Goal: Transaction & Acquisition: Purchase product/service

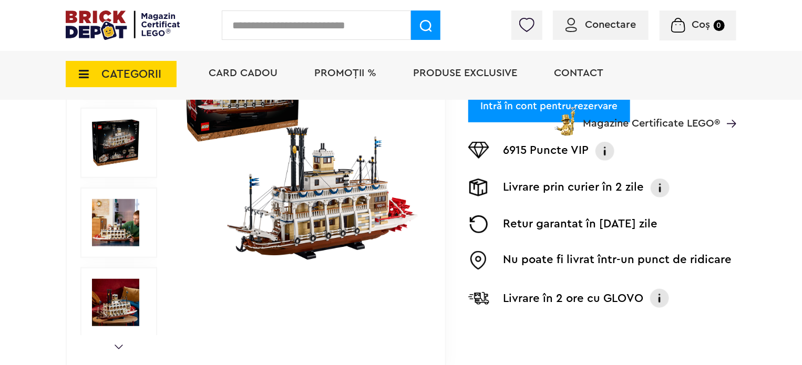
scroll to position [315, 0]
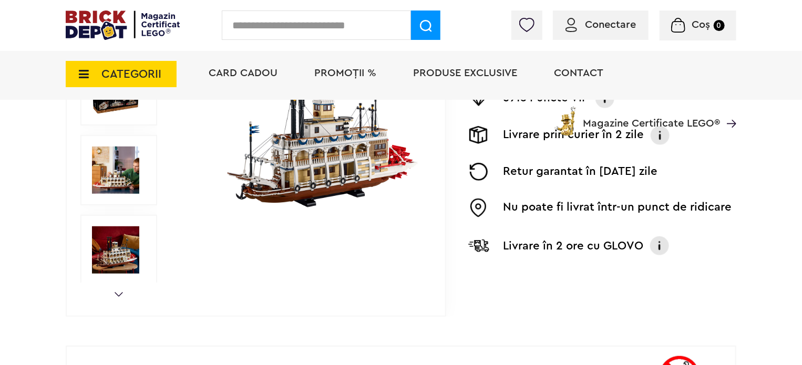
click at [332, 164] on img at bounding box center [301, 91] width 242 height 242
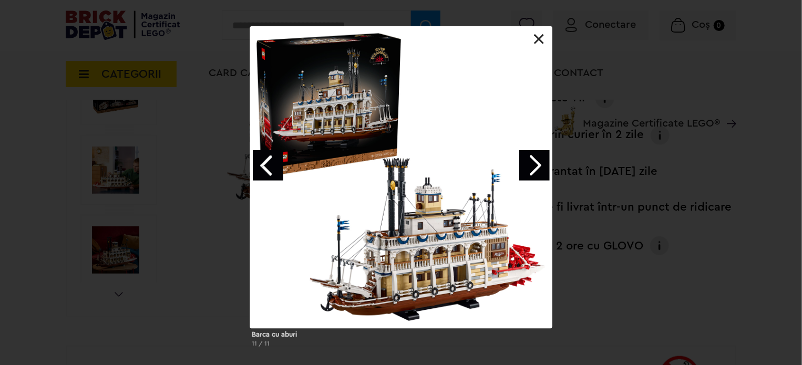
click at [539, 169] on link "Next image" at bounding box center [534, 165] width 30 height 30
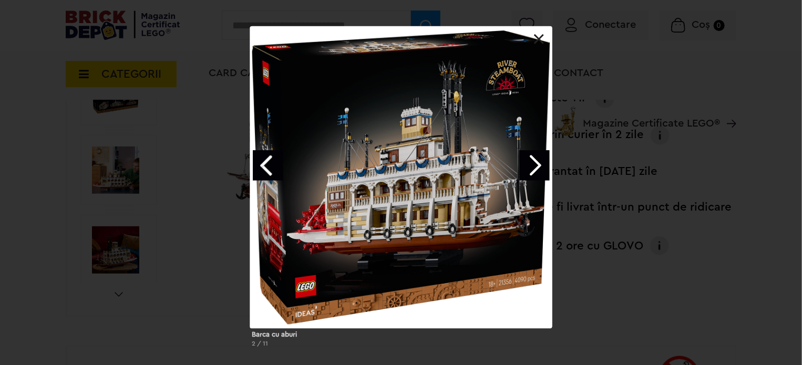
click at [539, 169] on link "Next image" at bounding box center [534, 165] width 30 height 30
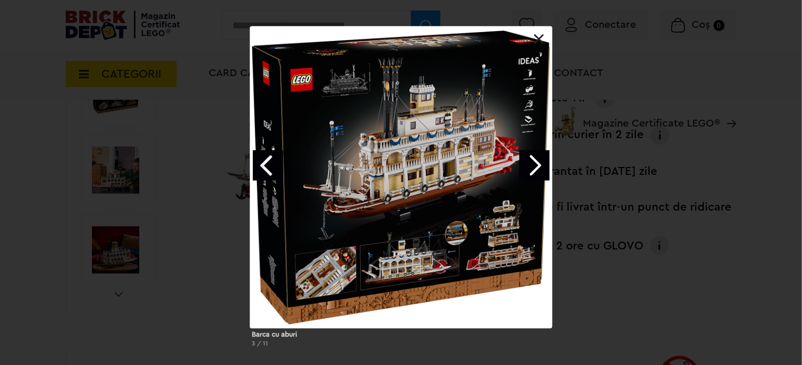
click at [539, 167] on link "Next image" at bounding box center [534, 165] width 30 height 30
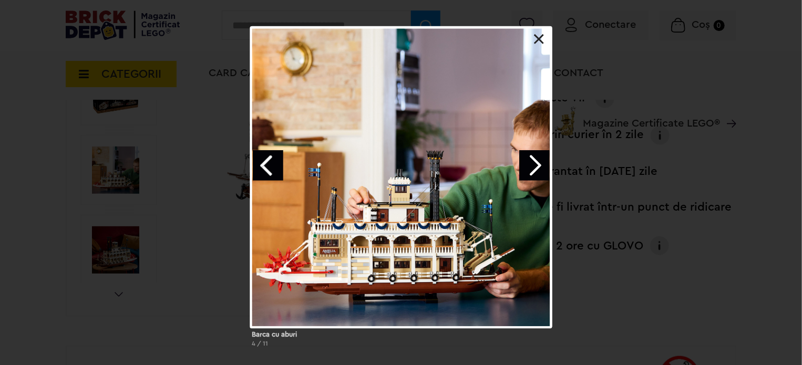
click at [539, 167] on link "Next image" at bounding box center [534, 165] width 30 height 30
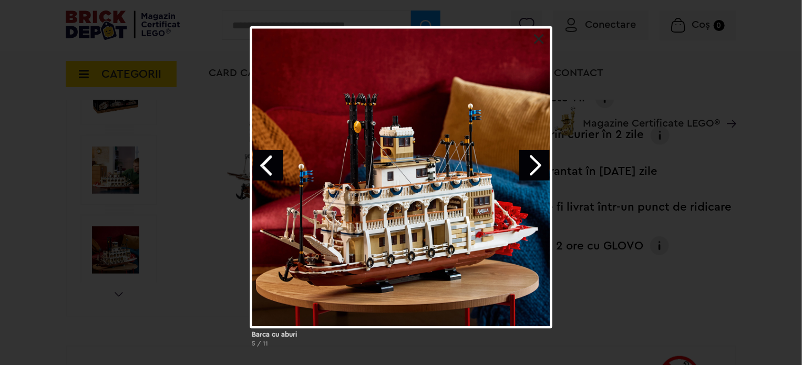
click at [539, 167] on link "Next image" at bounding box center [534, 165] width 30 height 30
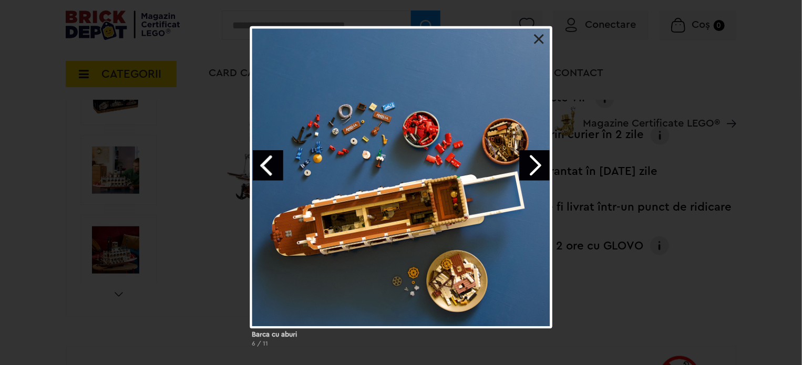
click at [539, 167] on link "Next image" at bounding box center [534, 165] width 30 height 30
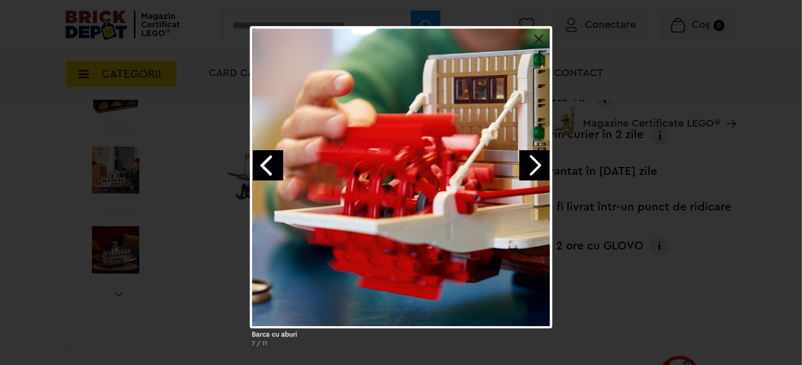
click at [539, 167] on link "Next image" at bounding box center [534, 165] width 30 height 30
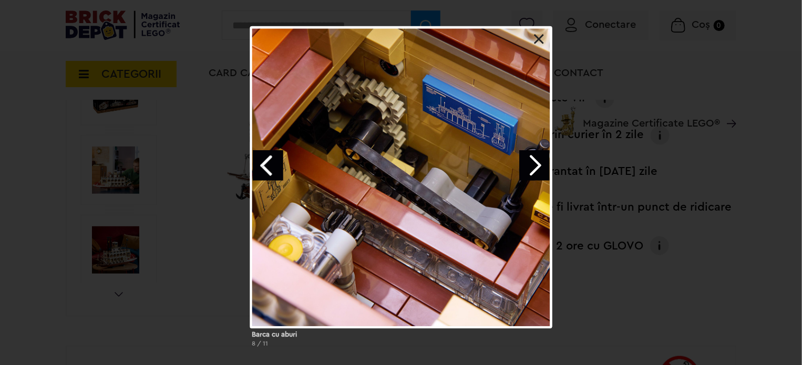
click at [539, 167] on link "Next image" at bounding box center [534, 165] width 30 height 30
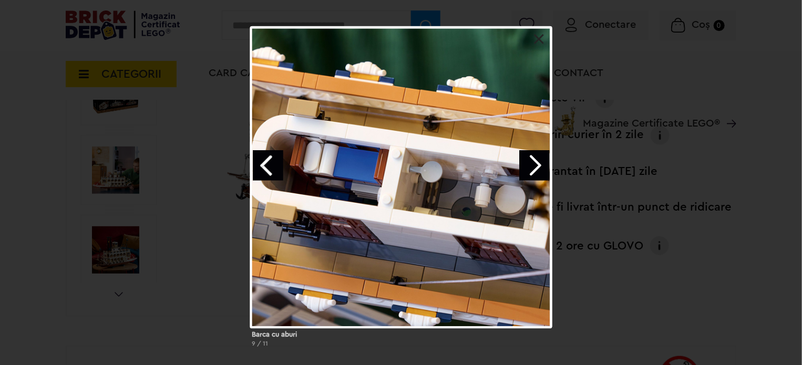
click at [539, 167] on link "Next image" at bounding box center [534, 165] width 30 height 30
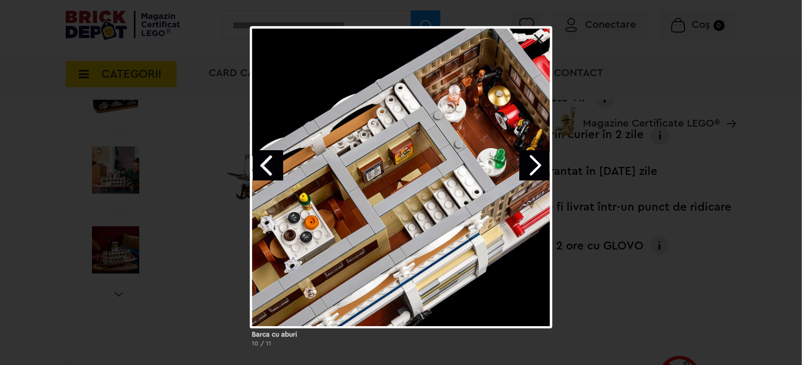
click at [539, 167] on link "Next image" at bounding box center [534, 165] width 30 height 30
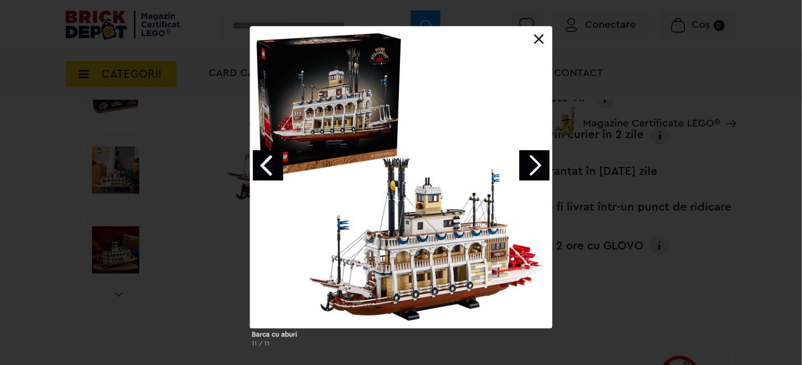
click at [539, 167] on link "Next image" at bounding box center [534, 165] width 30 height 30
click at [533, 37] on div at bounding box center [401, 177] width 302 height 302
click at [536, 44] on link at bounding box center [539, 39] width 11 height 11
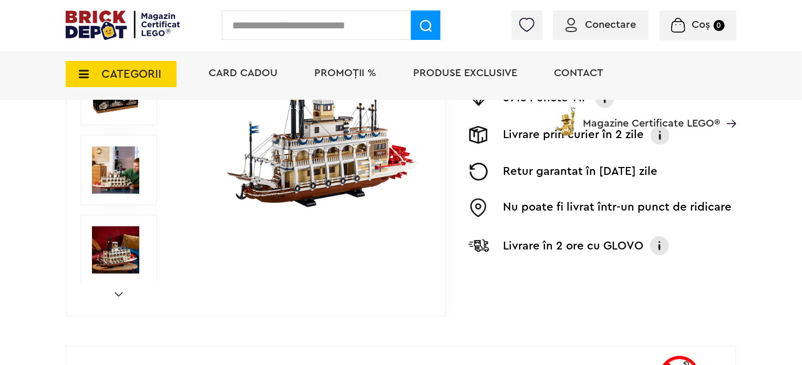
click at [114, 74] on span "CATEGORII" at bounding box center [131, 74] width 60 height 12
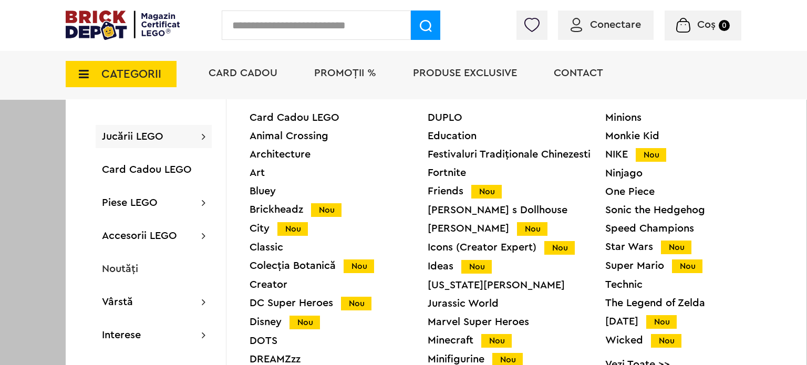
click at [625, 174] on div "Ninjago" at bounding box center [694, 173] width 178 height 11
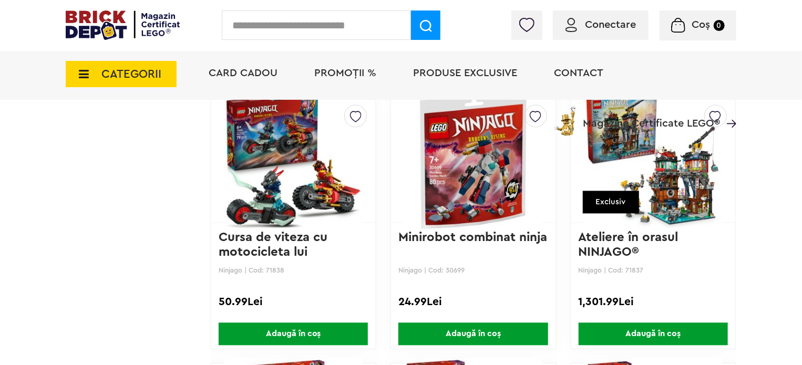
scroll to position [1103, 0]
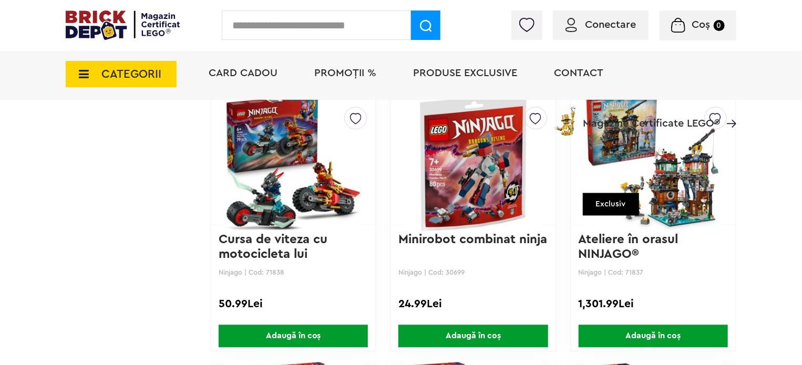
click at [656, 176] on img at bounding box center [653, 161] width 138 height 147
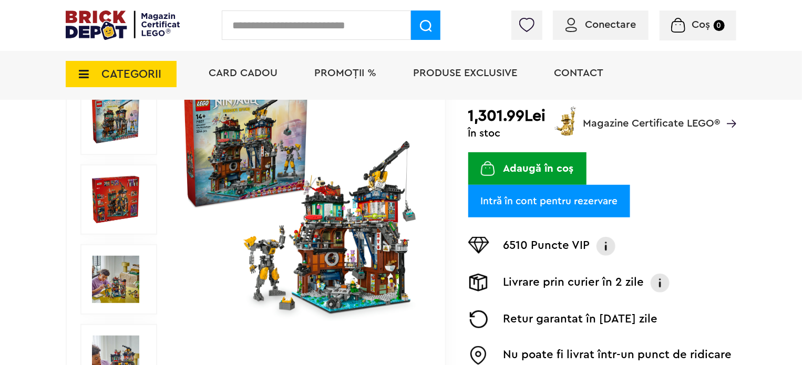
scroll to position [210, 0]
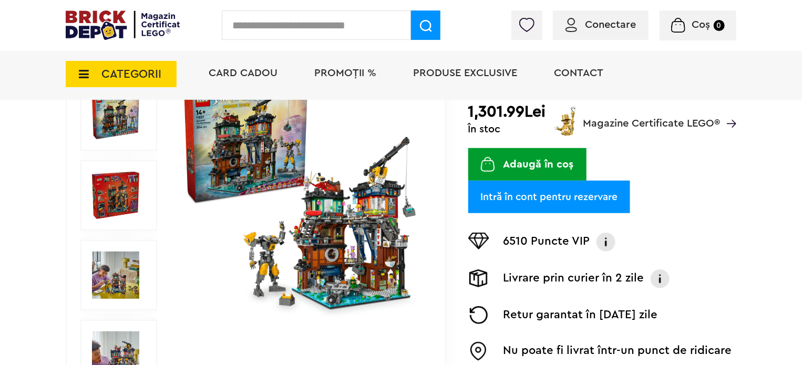
click at [309, 236] on img at bounding box center [301, 196] width 242 height 242
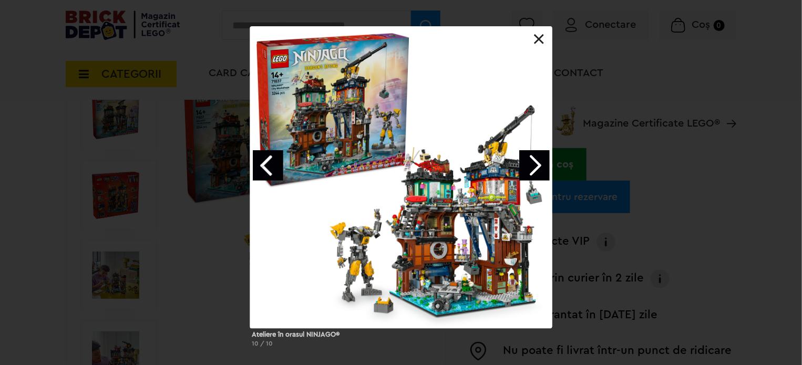
click at [535, 167] on link "Next image" at bounding box center [534, 165] width 30 height 30
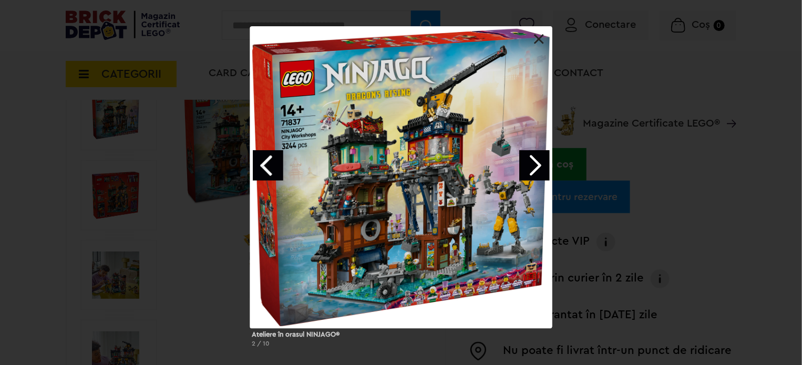
click at [535, 167] on link "Next image" at bounding box center [534, 165] width 30 height 30
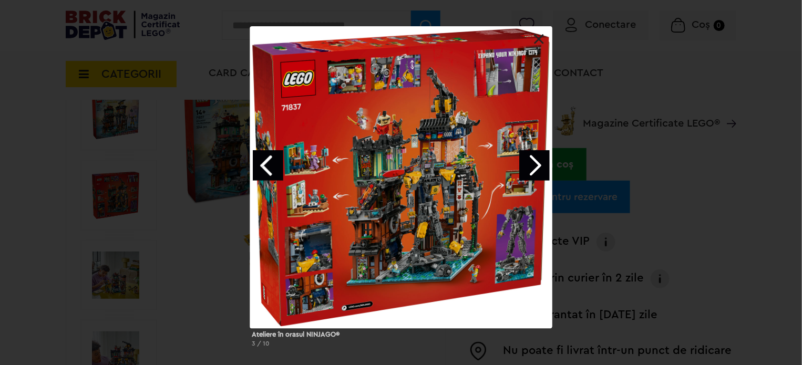
click at [535, 167] on link "Next image" at bounding box center [534, 165] width 30 height 30
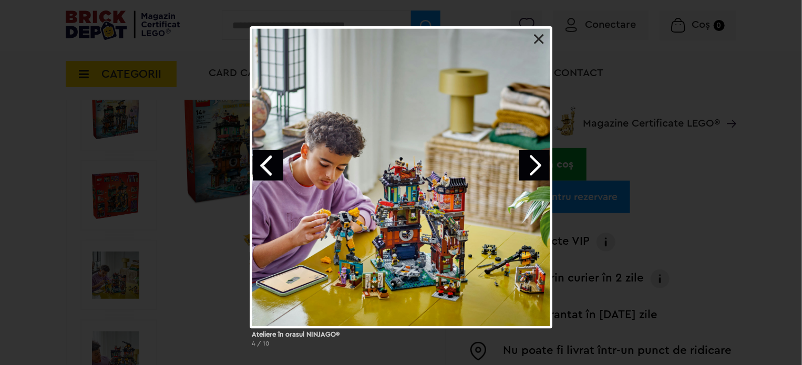
click at [535, 167] on link "Next image" at bounding box center [534, 165] width 30 height 30
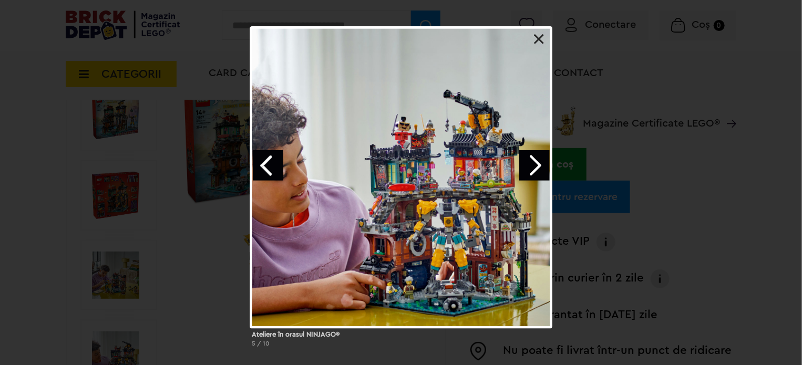
click at [534, 168] on link "Next image" at bounding box center [534, 165] width 30 height 30
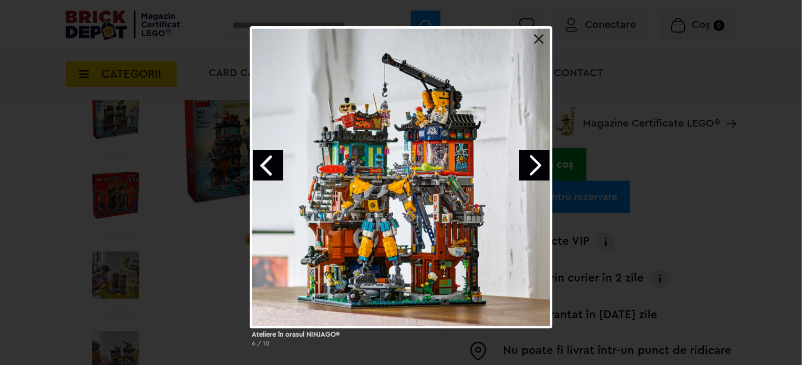
click at [534, 168] on link "Next image" at bounding box center [534, 165] width 30 height 30
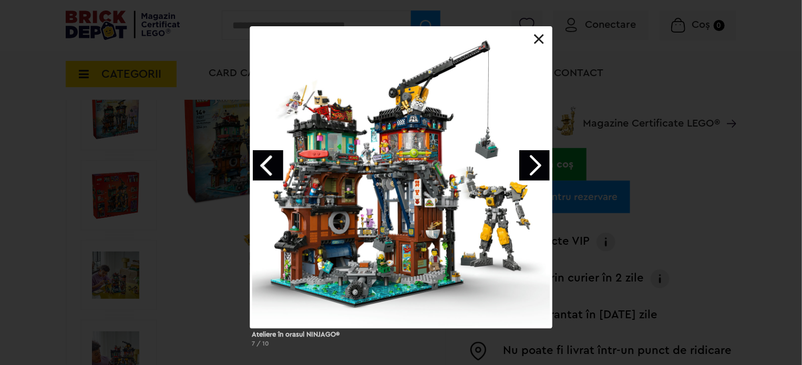
click at [534, 168] on link "Next image" at bounding box center [534, 165] width 30 height 30
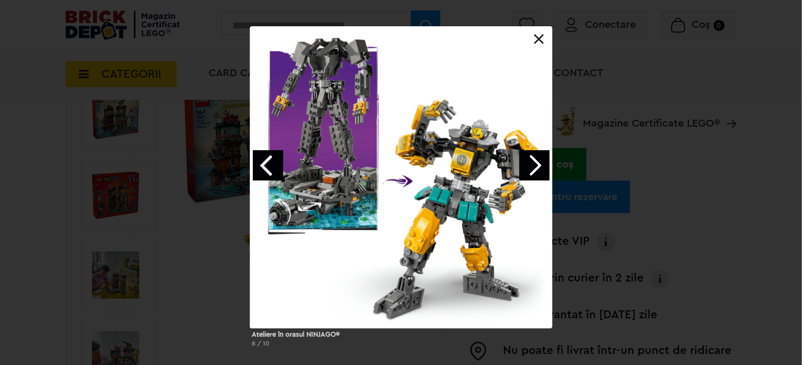
click at [534, 168] on link "Next image" at bounding box center [534, 165] width 30 height 30
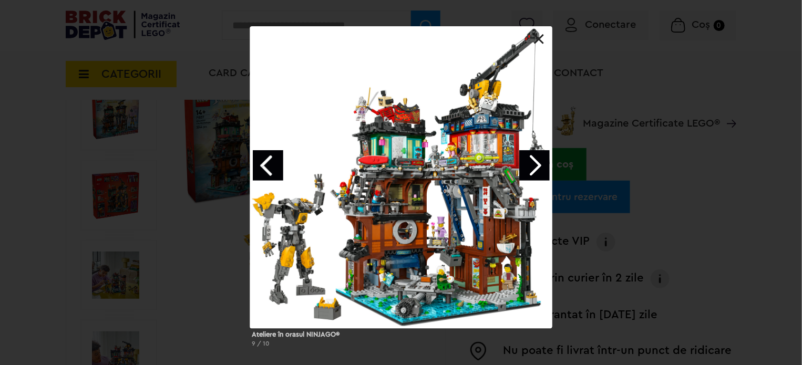
click at [534, 168] on link "Next image" at bounding box center [534, 165] width 30 height 30
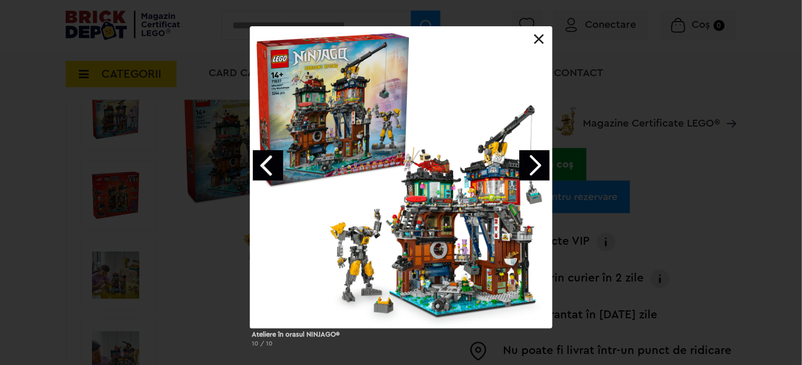
click at [534, 168] on link "Next image" at bounding box center [534, 165] width 30 height 30
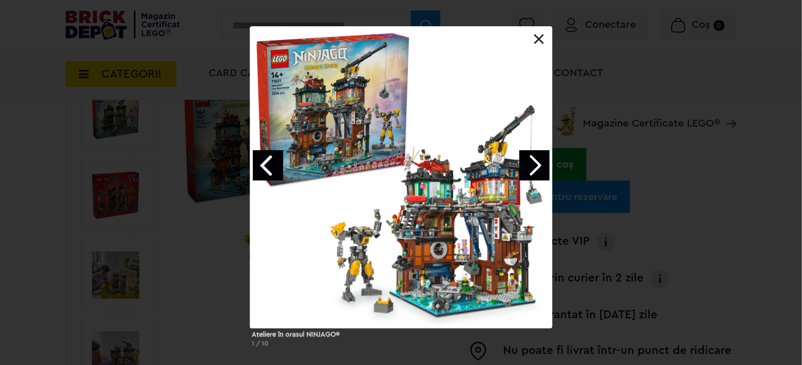
click at [534, 168] on link "Next image" at bounding box center [534, 165] width 30 height 30
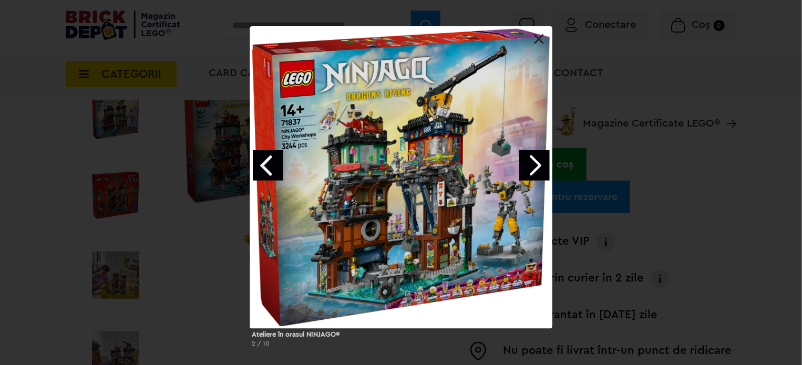
click at [534, 168] on link "Next image" at bounding box center [534, 165] width 30 height 30
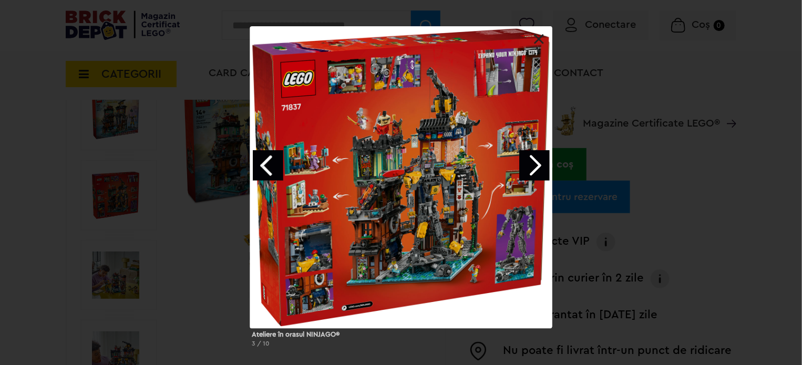
click at [535, 35] on link at bounding box center [539, 39] width 11 height 11
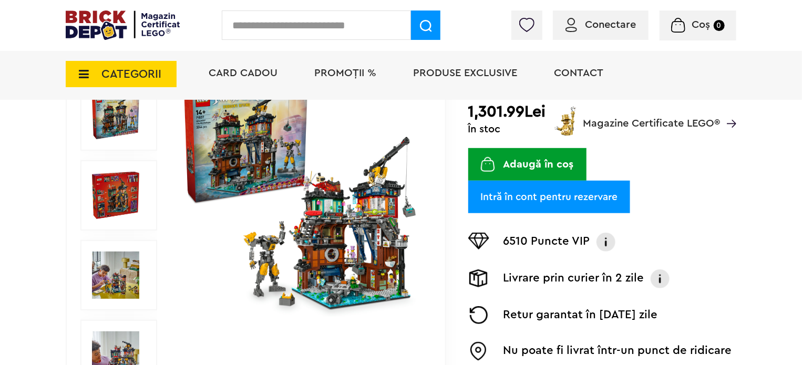
click at [143, 77] on span "CATEGORII" at bounding box center [131, 74] width 60 height 12
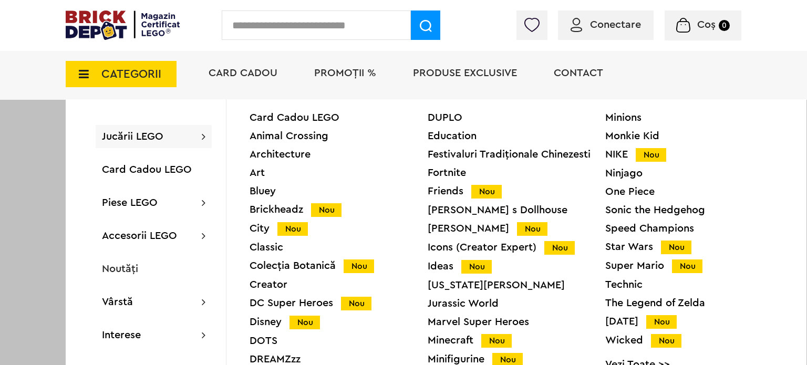
click at [622, 176] on div "Ninjago" at bounding box center [694, 173] width 178 height 11
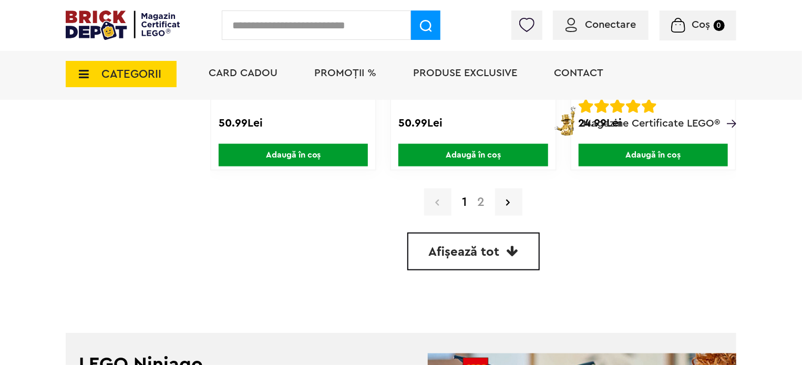
scroll to position [2627, 0]
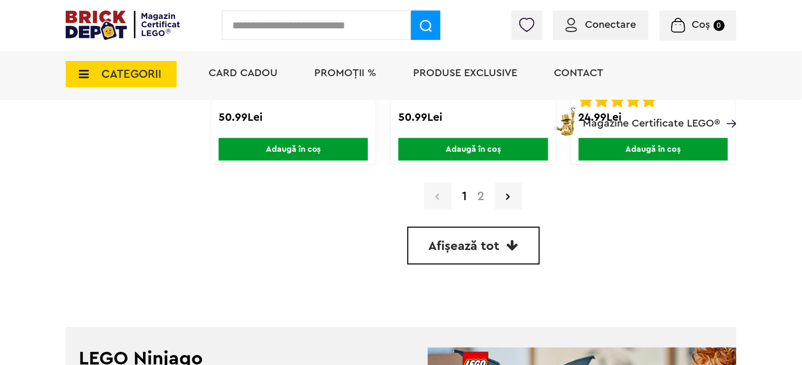
click at [483, 195] on link "2" at bounding box center [481, 196] width 18 height 13
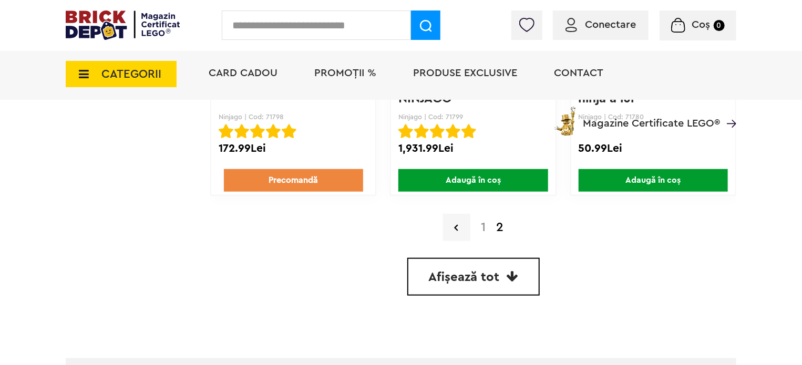
scroll to position [2495, 0]
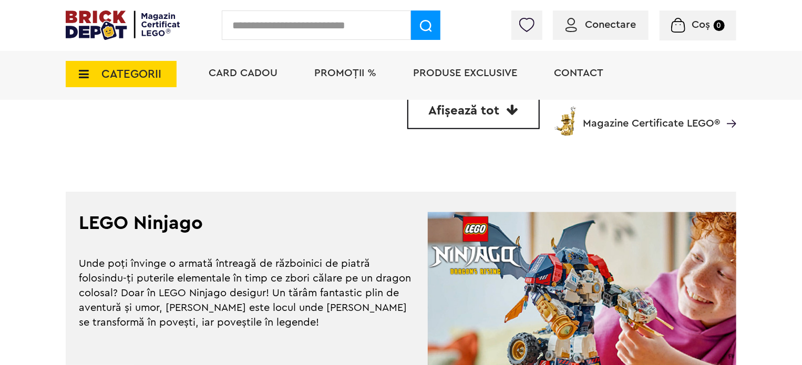
click at [290, 22] on input "text" at bounding box center [316, 25] width 189 height 29
type input "*****"
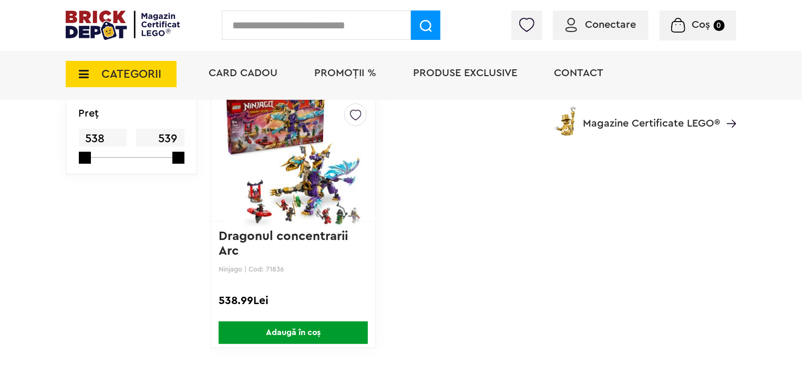
scroll to position [158, 0]
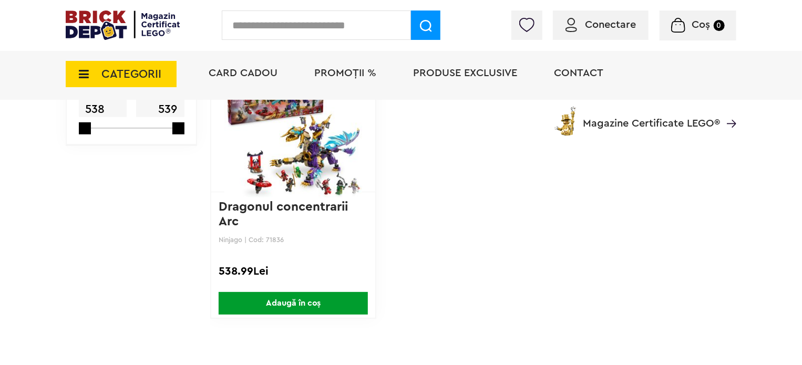
click at [286, 29] on input "text" at bounding box center [316, 25] width 189 height 29
type input "*****"
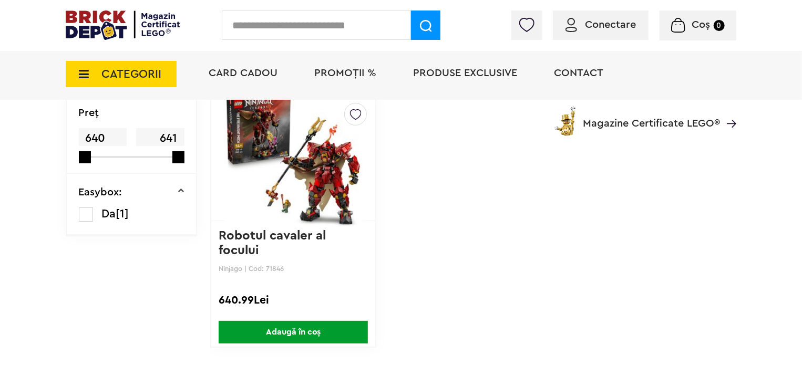
scroll to position [158, 0]
